Goal: Task Accomplishment & Management: Use online tool/utility

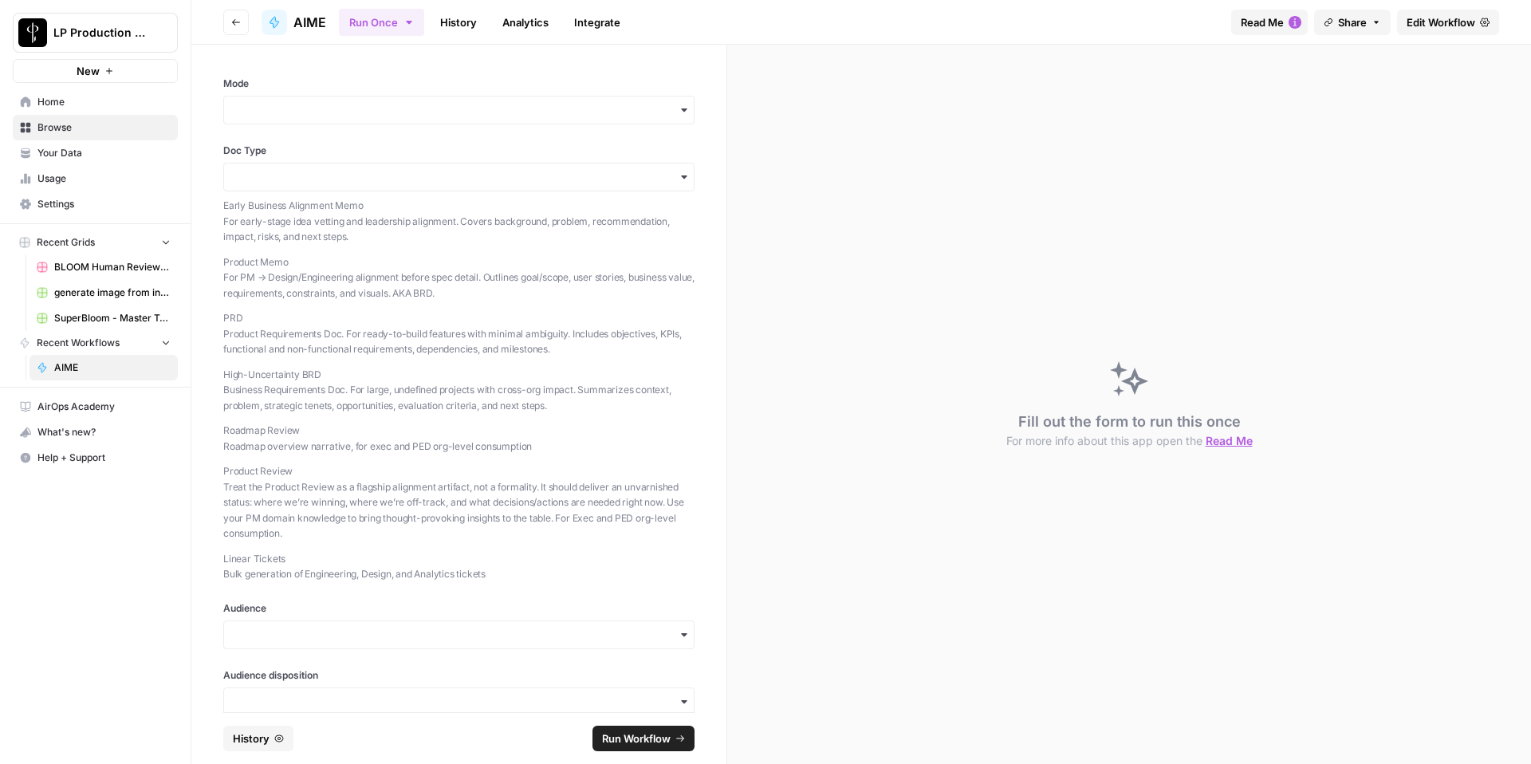
click at [1449, 29] on span "Edit Workflow" at bounding box center [1440, 22] width 69 height 16
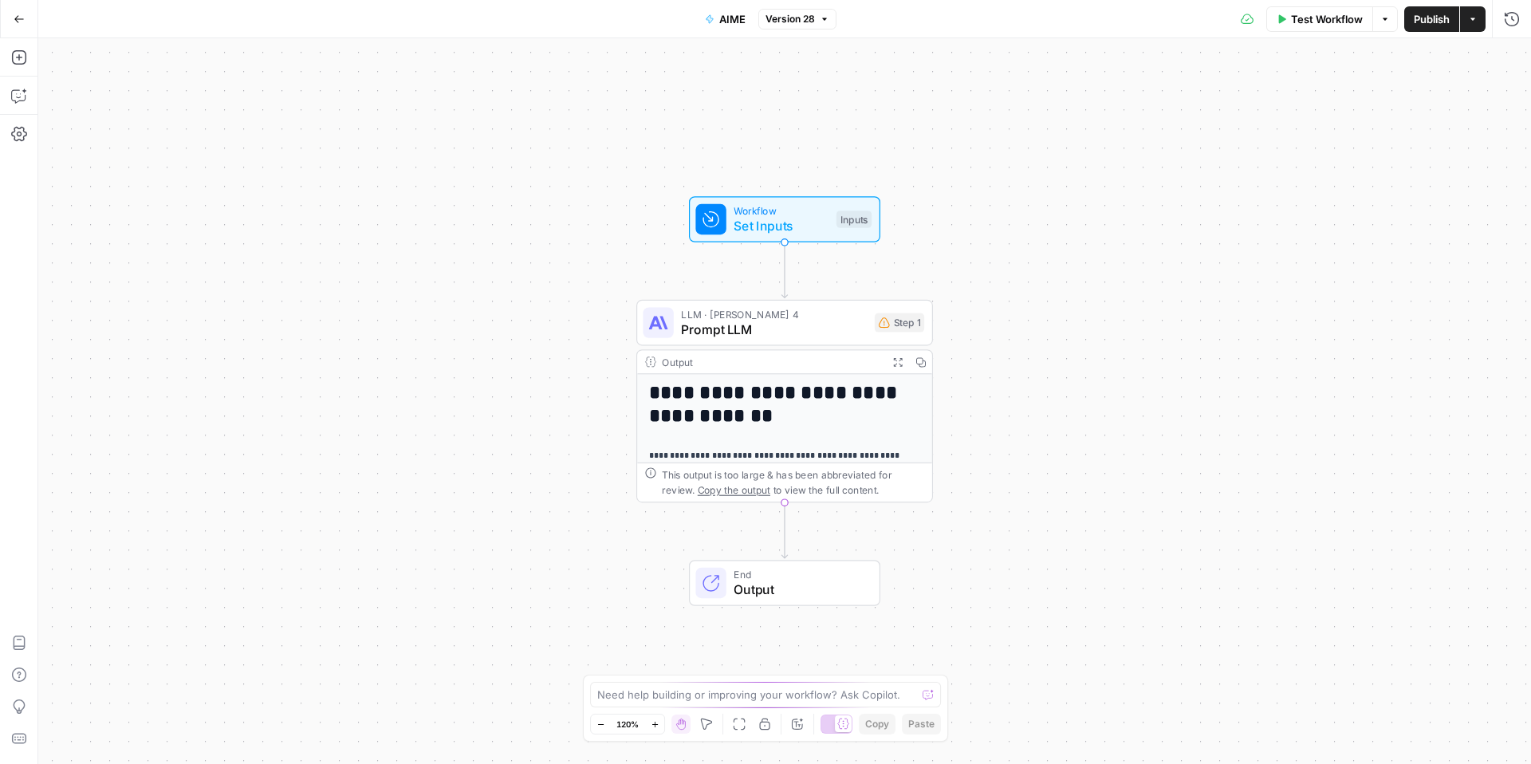
click at [807, 330] on span "Prompt LLM" at bounding box center [774, 329] width 186 height 19
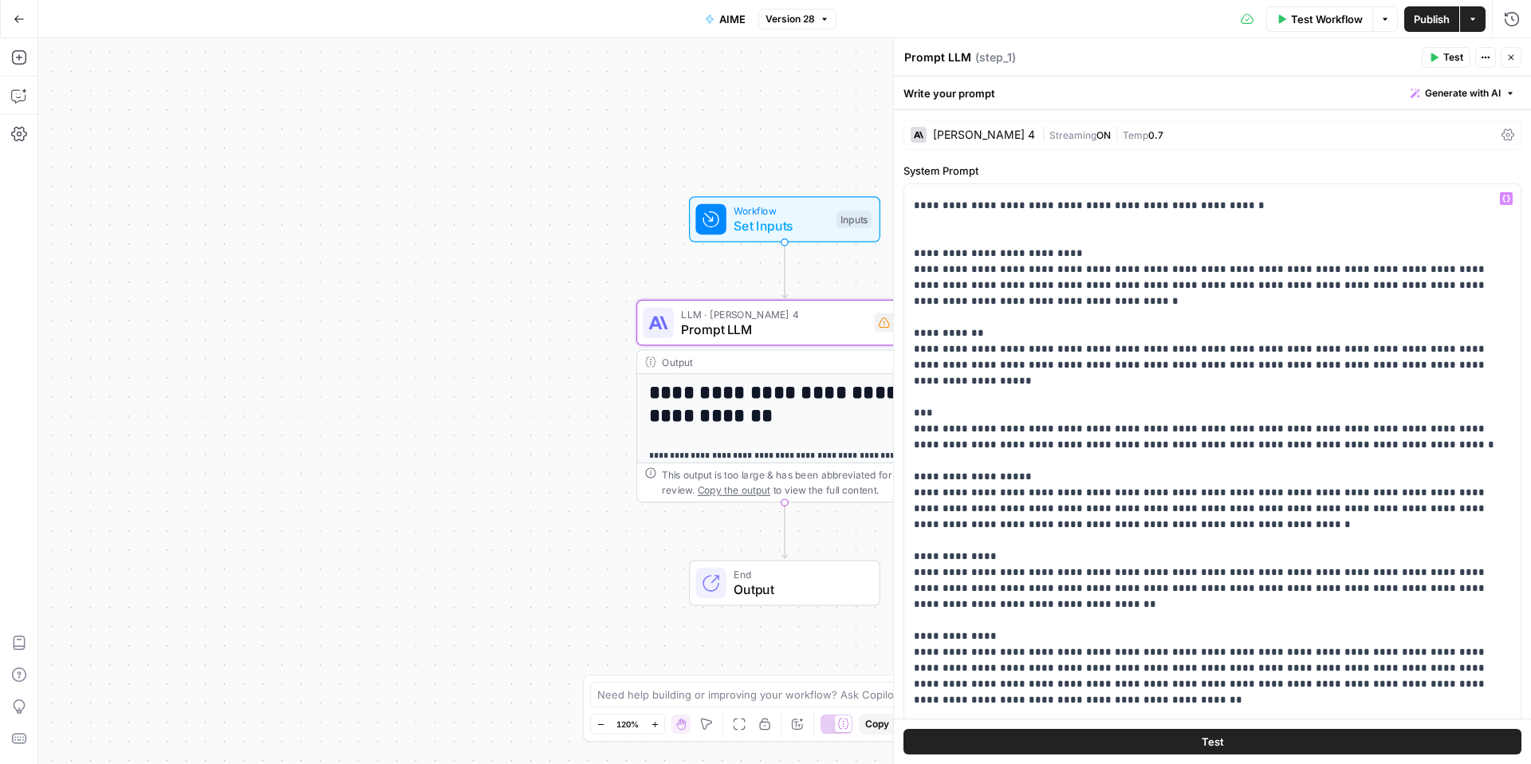
scroll to position [2800, 0]
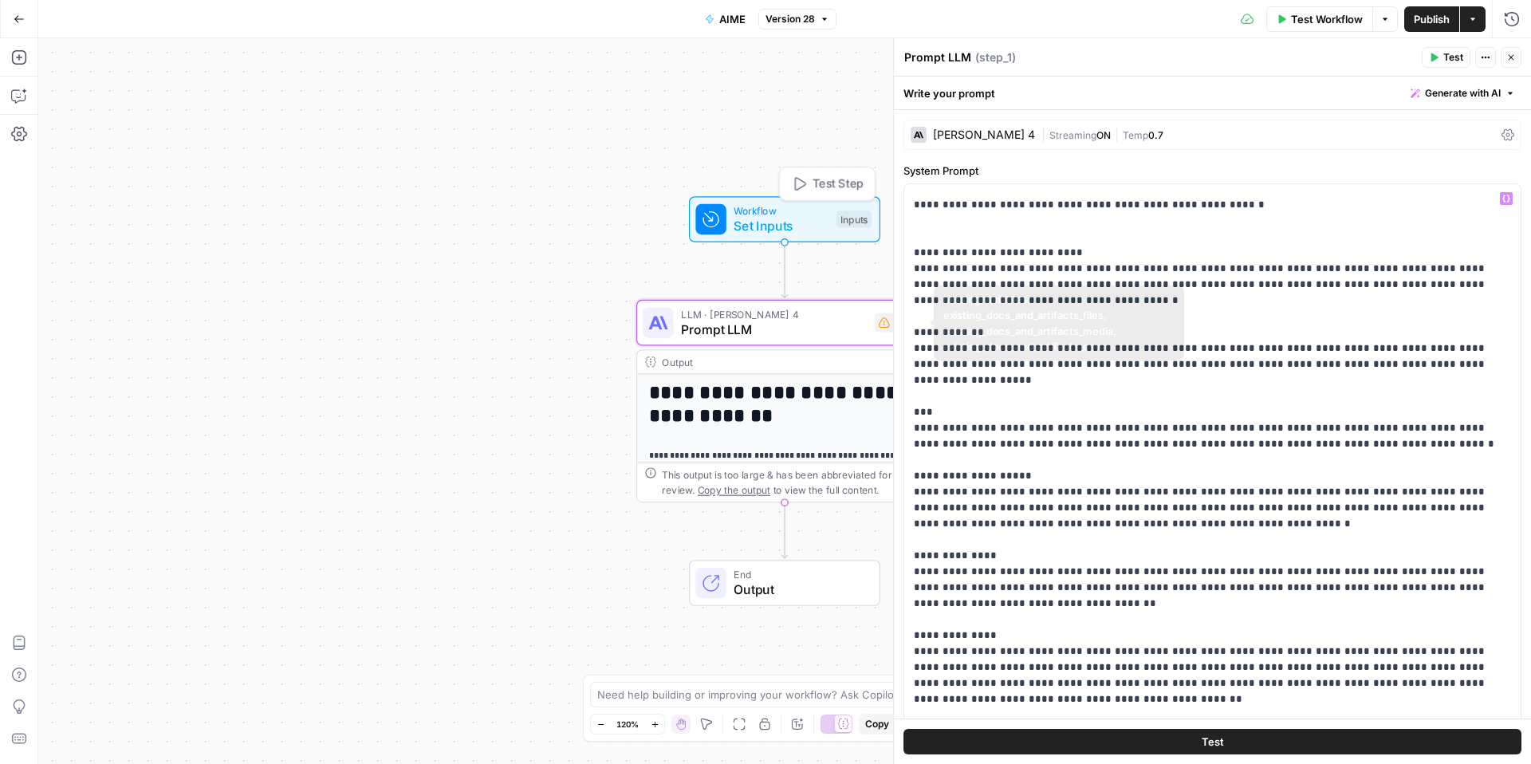
click at [815, 234] on span "Set Inputs" at bounding box center [780, 225] width 95 height 19
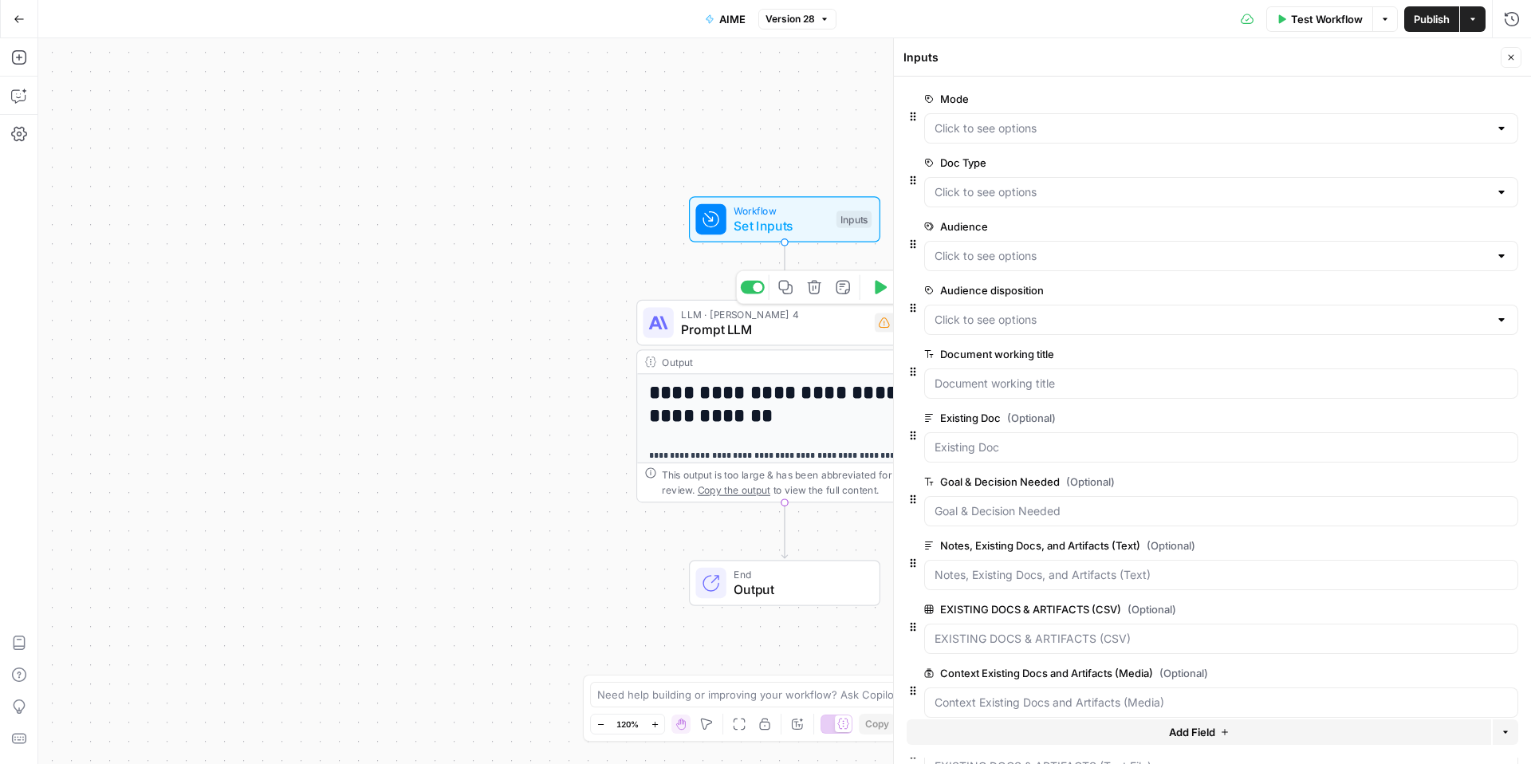
click at [804, 334] on span "Prompt LLM" at bounding box center [774, 329] width 186 height 19
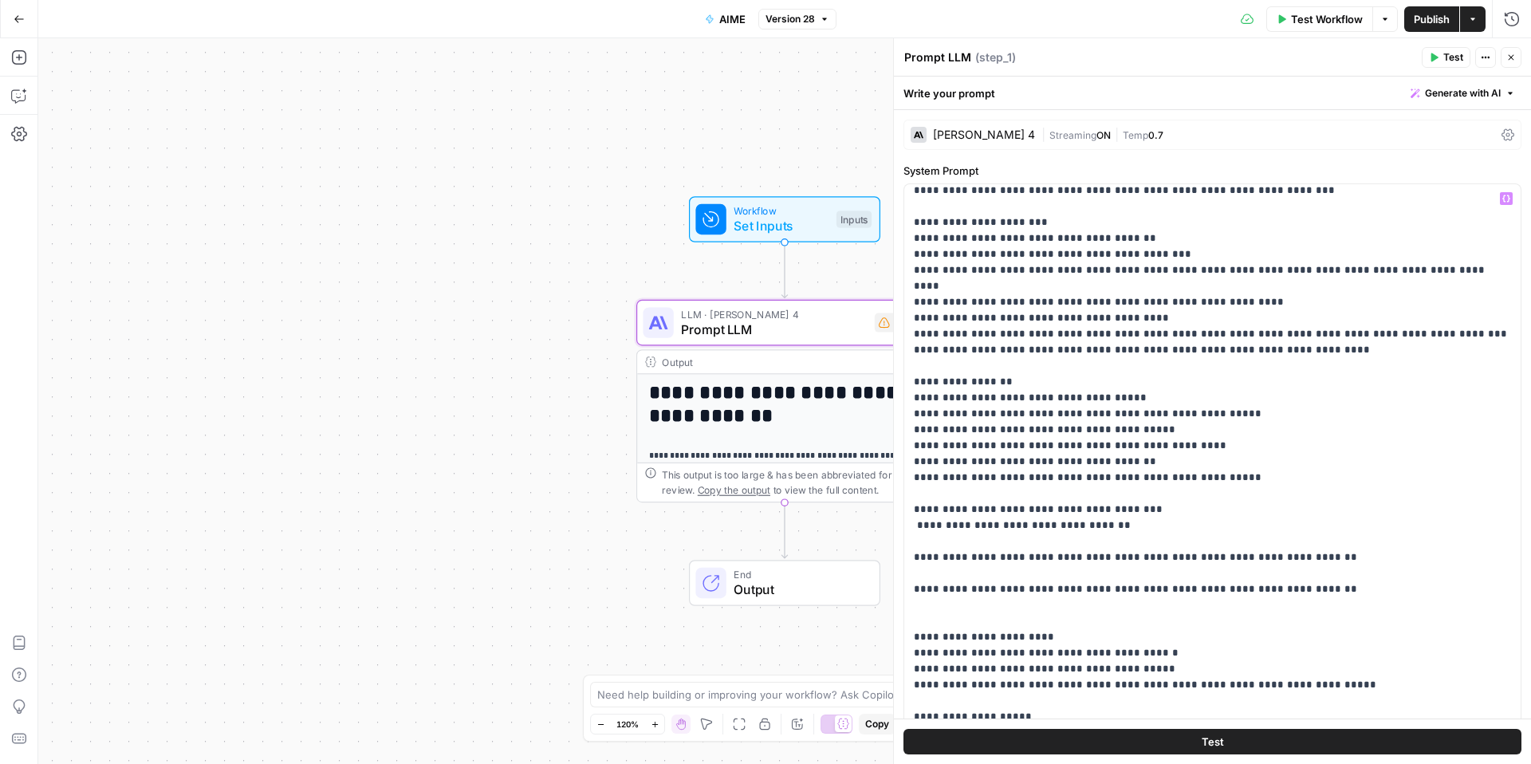
scroll to position [1435, 0]
